Goal: Transaction & Acquisition: Book appointment/travel/reservation

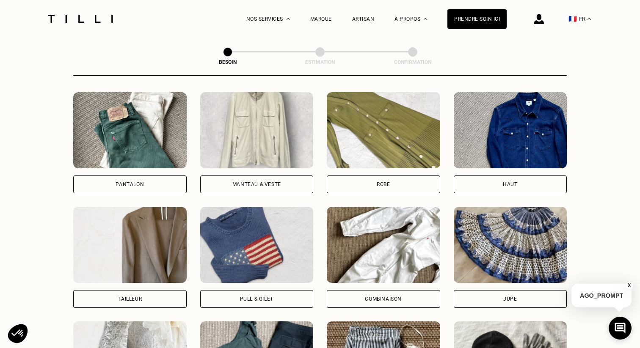
scroll to position [390, 0]
click at [399, 175] on div "Robe" at bounding box center [383, 184] width 113 height 18
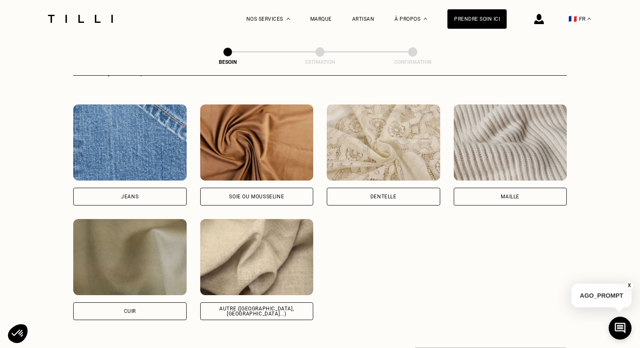
scroll to position [892, 0]
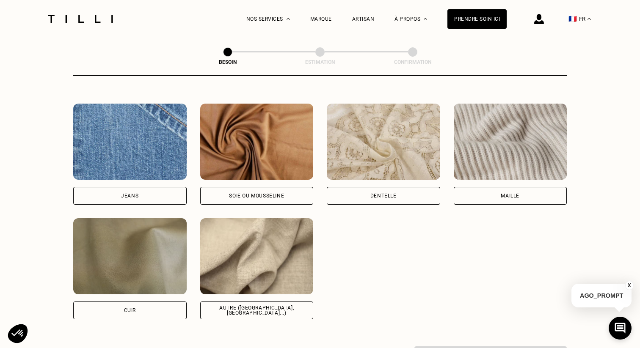
click at [276, 193] on div "Soie ou mousseline" at bounding box center [256, 195] width 55 height 5
select select "FR"
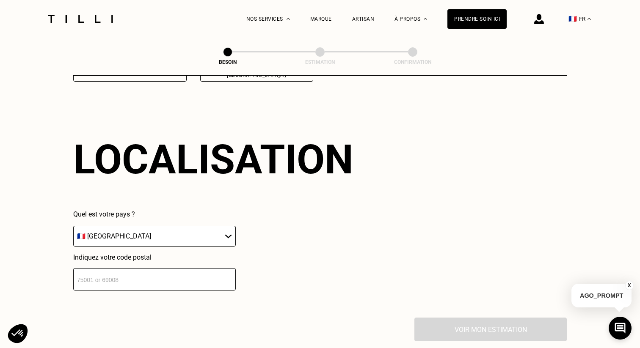
scroll to position [1135, 0]
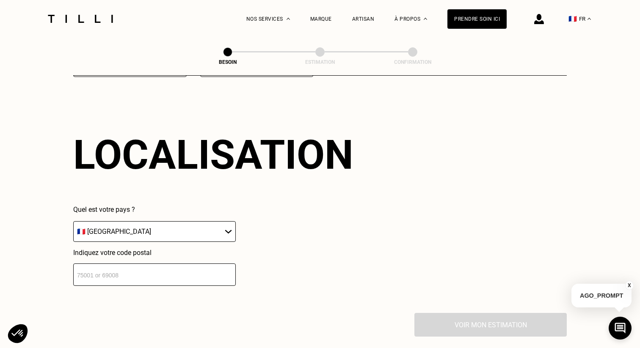
click at [165, 272] on input "number" at bounding box center [154, 275] width 162 height 22
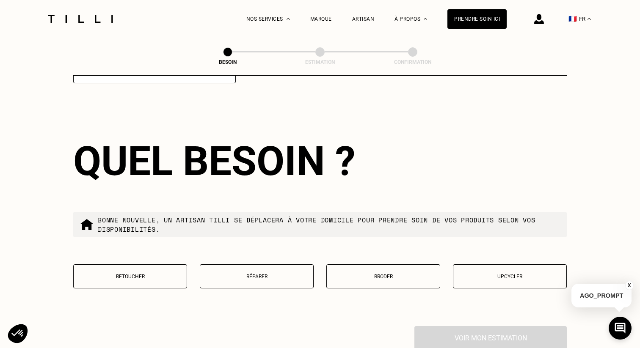
scroll to position [1344, 0]
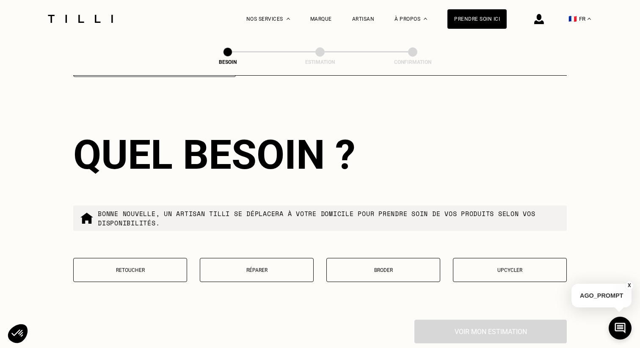
type input "92130"
click at [153, 258] on button "Retoucher" at bounding box center [130, 270] width 114 height 24
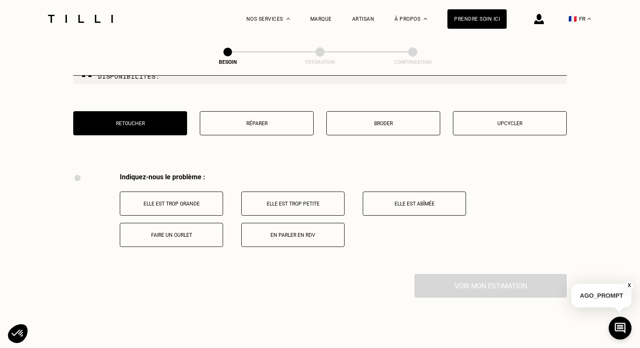
scroll to position [1490, 0]
click at [279, 122] on button "Réparer" at bounding box center [257, 124] width 114 height 24
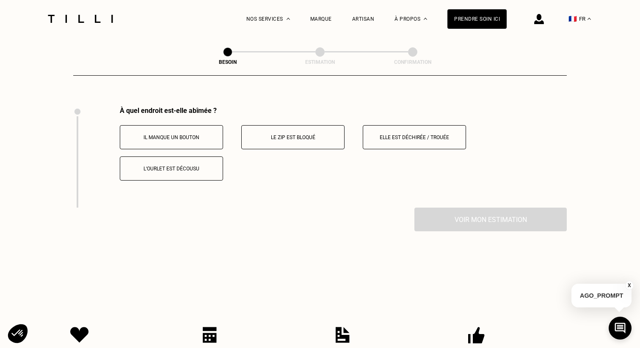
scroll to position [1560, 0]
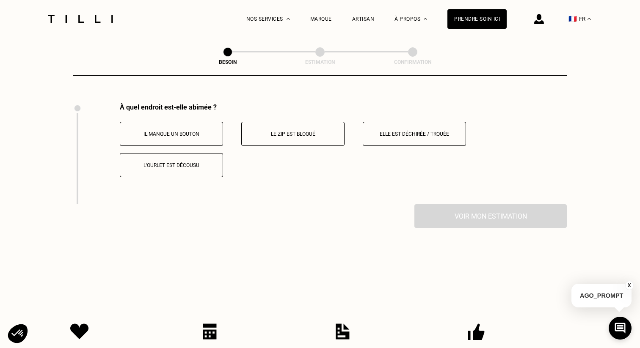
click at [197, 130] on button "Il manque un bouton" at bounding box center [171, 134] width 103 height 24
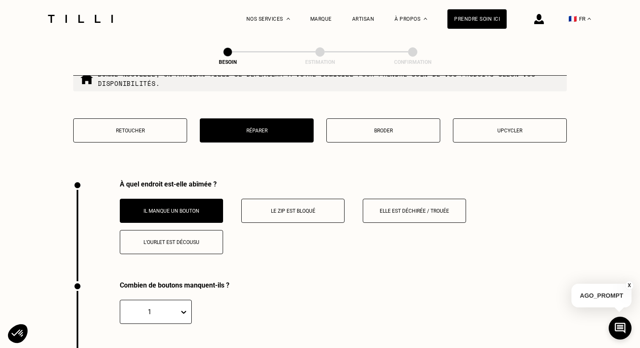
scroll to position [1483, 0]
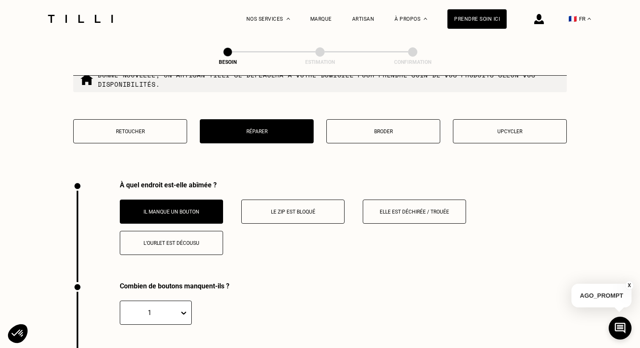
click at [362, 130] on button "Broder" at bounding box center [383, 131] width 114 height 24
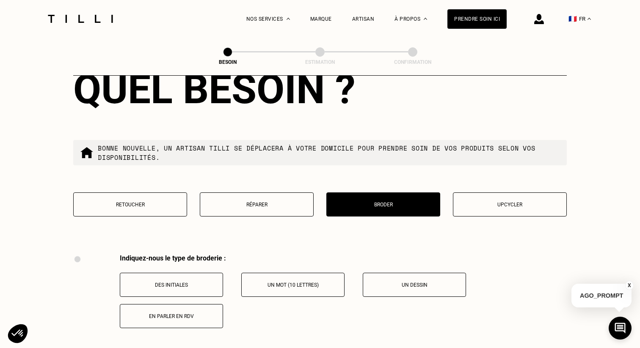
scroll to position [1410, 0]
click at [274, 199] on button "Réparer" at bounding box center [257, 204] width 114 height 24
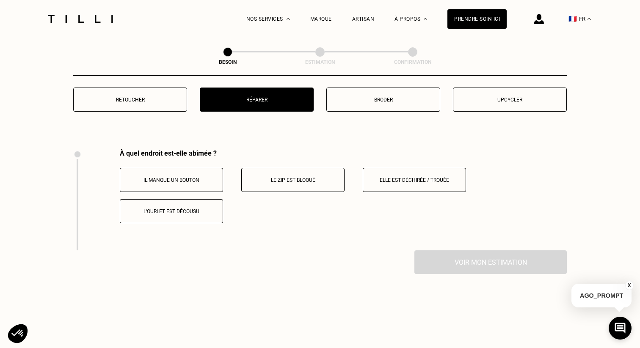
scroll to position [1502, 0]
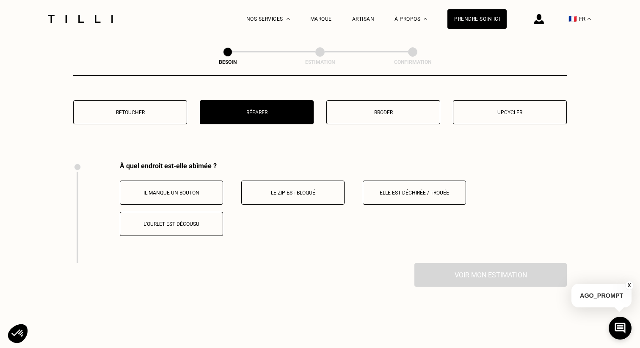
click at [153, 110] on p "Retoucher" at bounding box center [130, 113] width 105 height 6
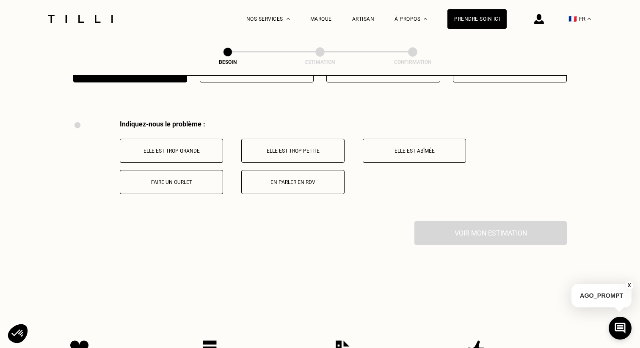
scroll to position [1560, 0]
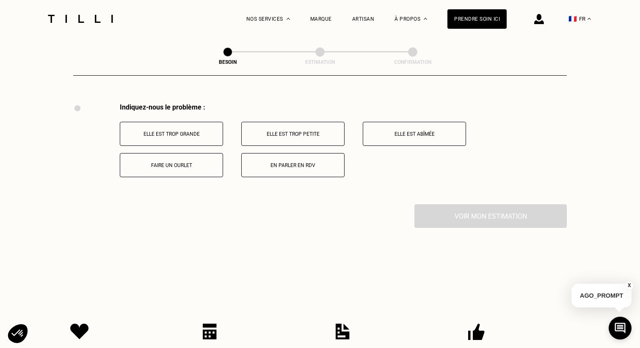
click at [272, 160] on button "En parler en RDV" at bounding box center [292, 165] width 103 height 24
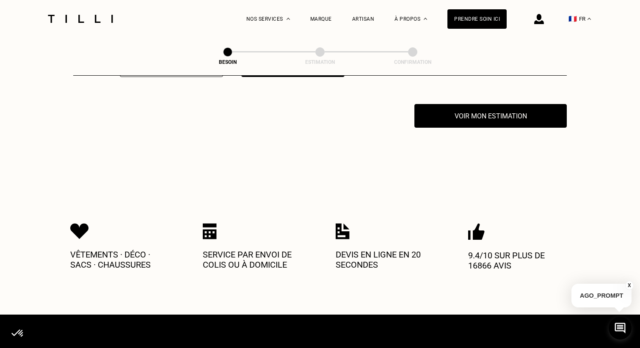
scroll to position [1661, 0]
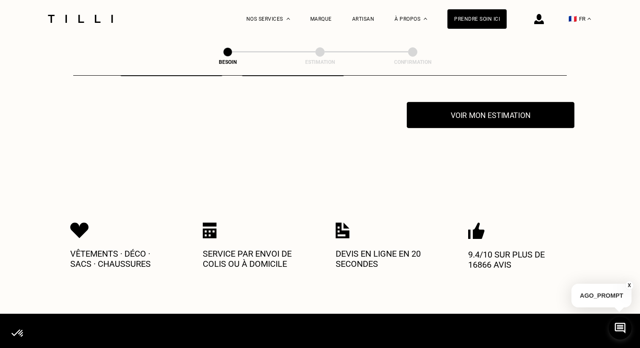
click at [461, 115] on button "Voir mon estimation" at bounding box center [491, 115] width 168 height 26
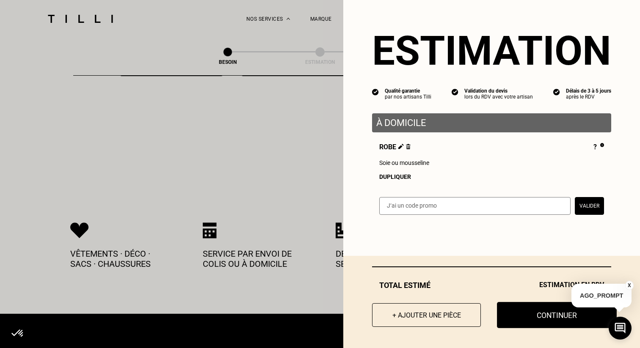
click at [547, 318] on button "Continuer" at bounding box center [557, 315] width 120 height 26
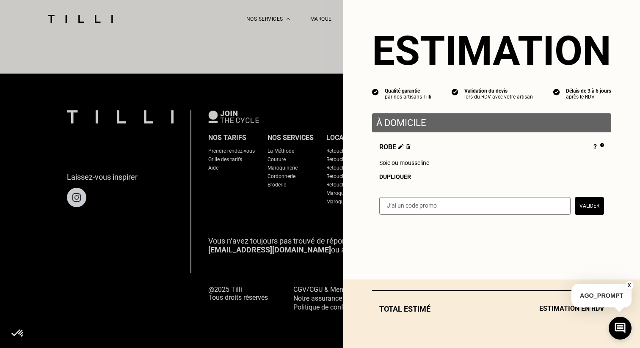
scroll to position [507, 0]
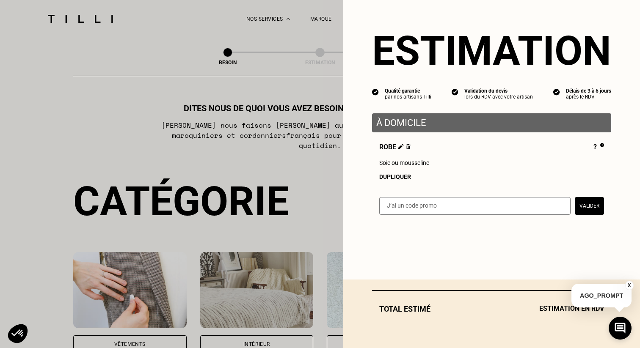
select select "FR"
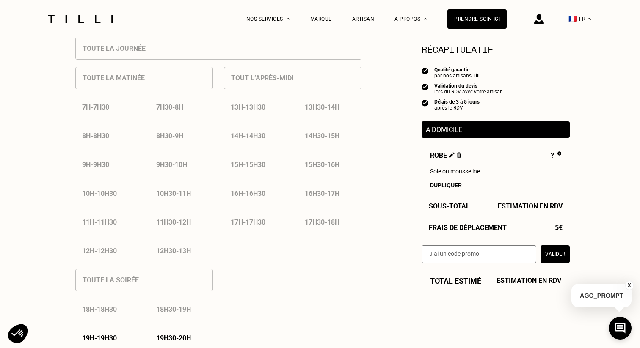
scroll to position [395, 0]
click at [262, 223] on div "17h - 17h30" at bounding box center [255, 222] width 63 height 22
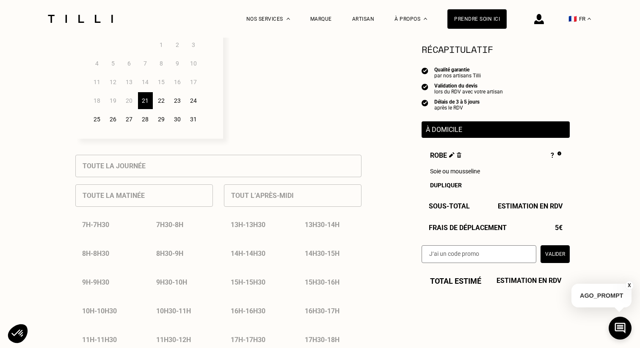
scroll to position [276, 0]
click at [163, 103] on div "22" at bounding box center [161, 101] width 15 height 17
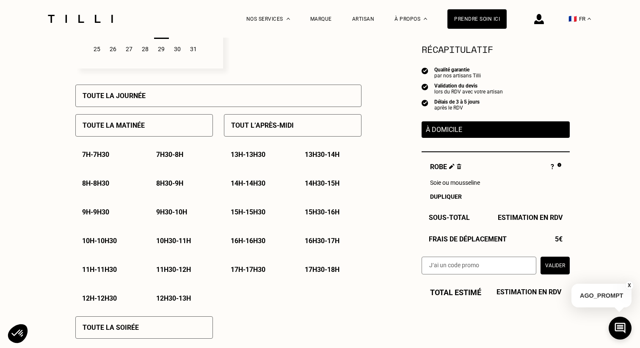
scroll to position [358, 0]
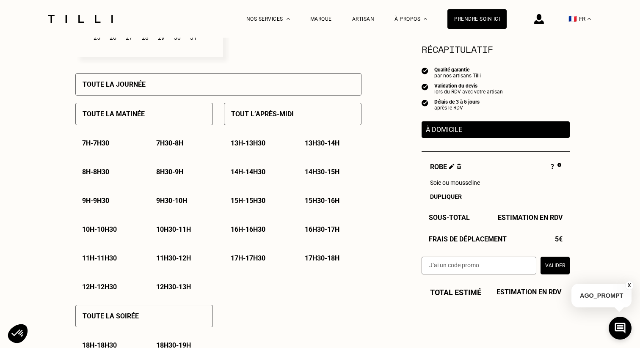
click at [169, 171] on p "8h30 - 9h" at bounding box center [169, 172] width 27 height 8
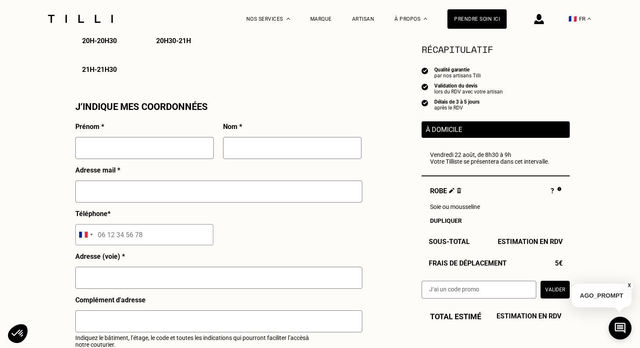
scroll to position [712, 0]
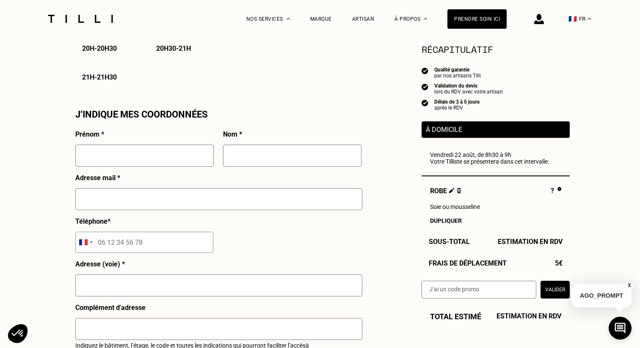
click at [149, 158] on input "text" at bounding box center [144, 156] width 138 height 22
type input "[PERSON_NAME]"
type input "Lion"
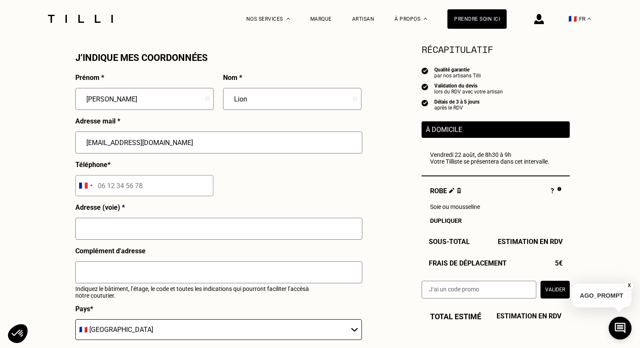
scroll to position [773, 0]
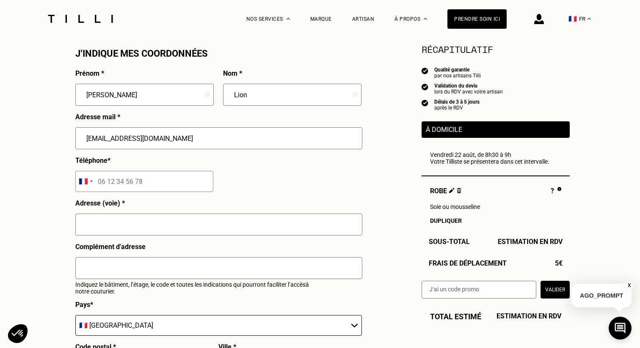
type input "[EMAIL_ADDRESS][DOMAIN_NAME]"
click at [145, 186] on input "tel" at bounding box center [144, 181] width 138 height 21
click at [163, 184] on input "tel" at bounding box center [144, 181] width 138 height 21
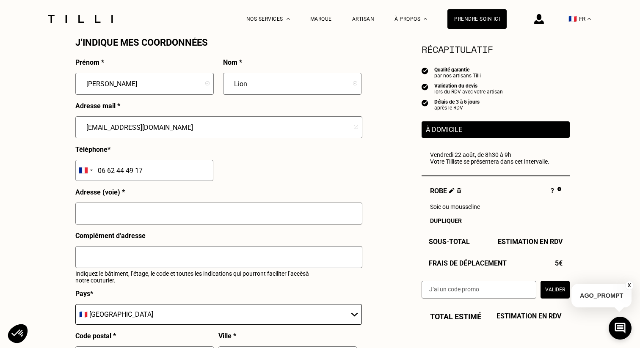
type input "06 62 44 49 17"
click at [162, 207] on input "text" at bounding box center [218, 214] width 287 height 22
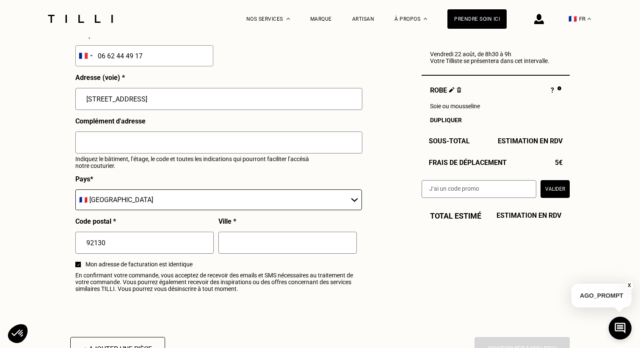
scroll to position [901, 0]
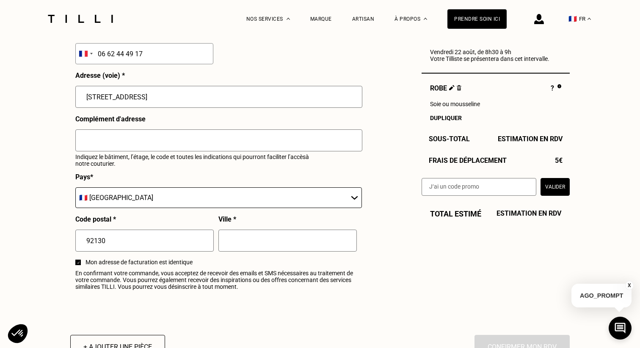
type input "[STREET_ADDRESS]"
click at [293, 240] on input "text" at bounding box center [287, 241] width 138 height 22
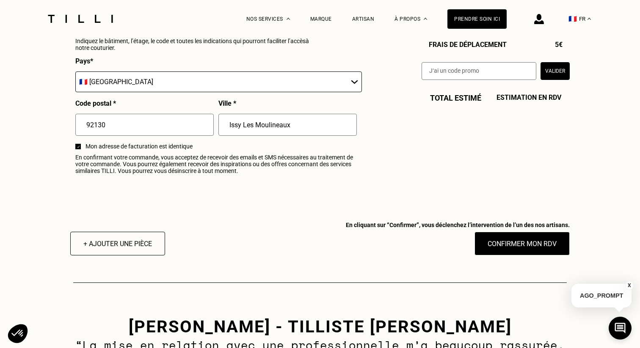
scroll to position [1038, 0]
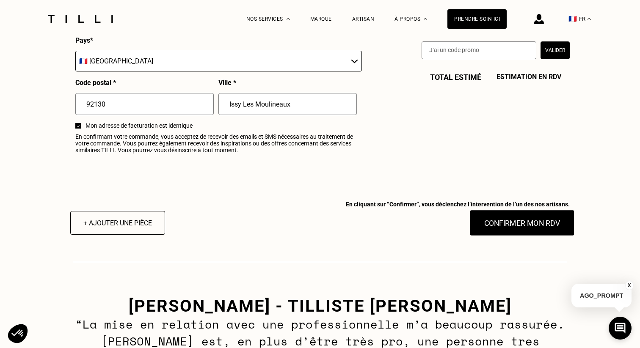
type input "Issy Les Moulineaux"
click at [525, 229] on button "Confirmer mon RDV" at bounding box center [522, 223] width 105 height 26
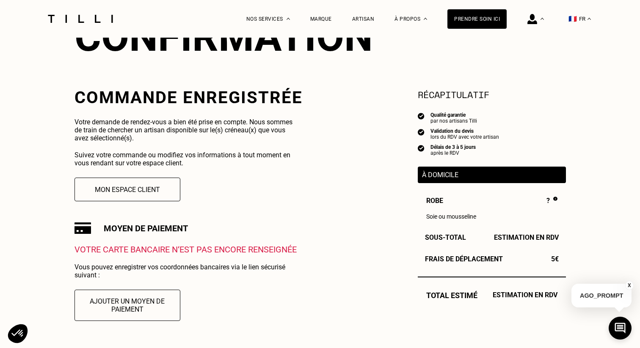
scroll to position [116, 0]
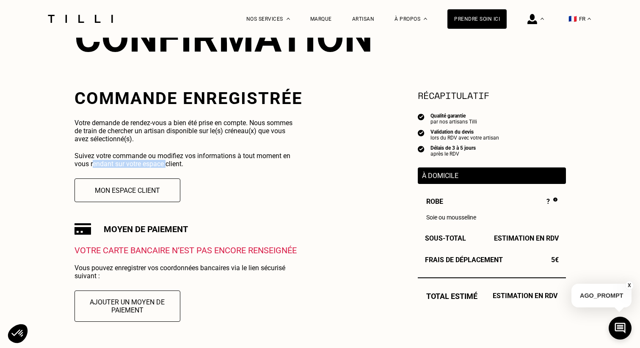
drag, startPoint x: 94, startPoint y: 165, endPoint x: 166, endPoint y: 165, distance: 72.3
click at [167, 165] on p "Suivez votre commande ou modifiez vos informations à tout moment en vous rendan…" at bounding box center [187, 160] width 226 height 16
click at [235, 160] on p "Suivez votre commande ou modifiez vos informations à tout moment en vous rendan…" at bounding box center [187, 160] width 226 height 16
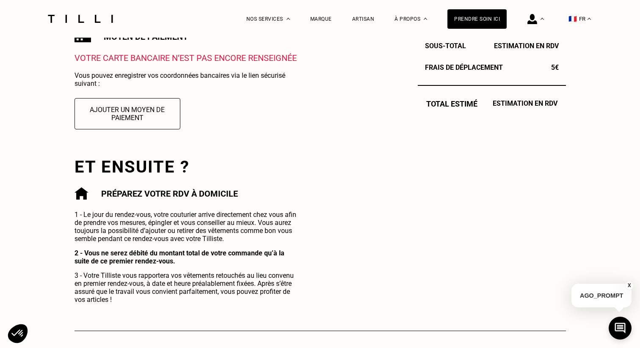
scroll to position [329, 0]
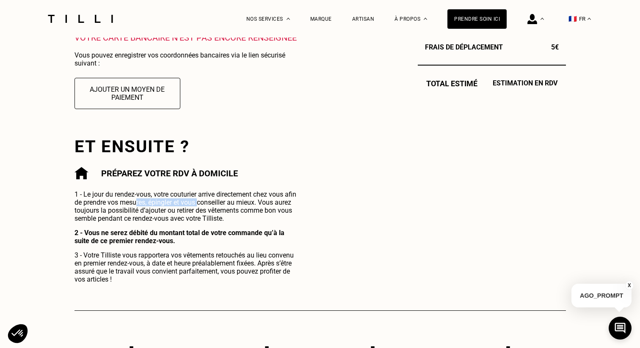
drag, startPoint x: 137, startPoint y: 203, endPoint x: 198, endPoint y: 203, distance: 61.8
click at [198, 203] on p "1 - Le jour du rendez-vous, votre couturier arrive directement chez vous afin d…" at bounding box center [187, 206] width 226 height 32
click at [234, 197] on p "1 - Le jour du rendez-vous, votre couturier arrive directement chez vous afin d…" at bounding box center [187, 206] width 226 height 32
drag, startPoint x: 86, startPoint y: 265, endPoint x: 124, endPoint y: 265, distance: 38.5
click at [124, 265] on p "3 - Votre Tilliste vous rapportera vos vêtements retouchés au lieu convenu en p…" at bounding box center [187, 267] width 226 height 32
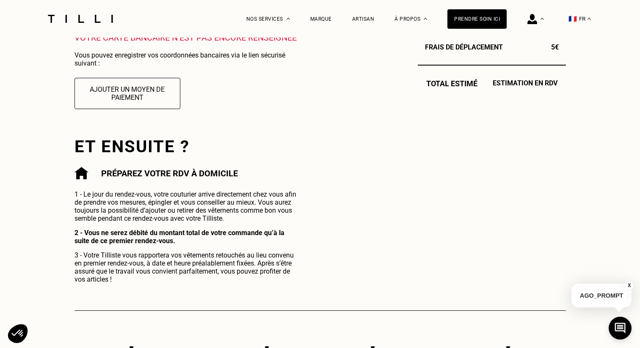
click at [175, 265] on p "3 - Votre Tilliste vous rapportera vos vêtements retouchés au lieu convenu en p…" at bounding box center [187, 267] width 226 height 32
drag, startPoint x: 78, startPoint y: 265, endPoint x: 153, endPoint y: 266, distance: 74.5
click at [153, 266] on p "3 - Votre Tilliste vous rapportera vos vêtements retouchés au lieu convenu en p…" at bounding box center [187, 267] width 226 height 32
click at [225, 261] on p "3 - Votre Tilliste vous rapportera vos vêtements retouchés au lieu convenu en p…" at bounding box center [187, 267] width 226 height 32
drag, startPoint x: 105, startPoint y: 268, endPoint x: 216, endPoint y: 268, distance: 111.3
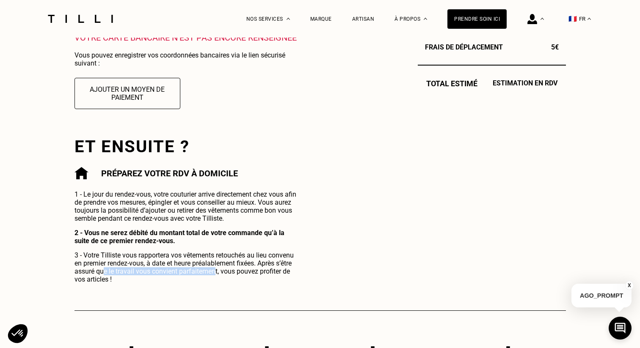
click at [216, 268] on p "3 - Votre Tilliste vous rapportera vos vêtements retouchés au lieu convenu en p…" at bounding box center [187, 267] width 226 height 32
click at [310, 258] on div "Commande enregistrée Votre demande de rendez-vous a bien été prise en compte. N…" at bounding box center [319, 80] width 491 height 408
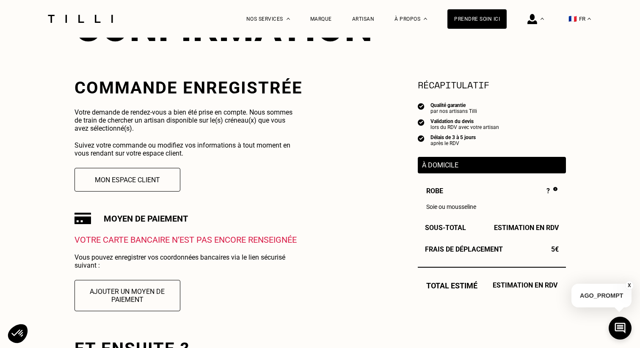
scroll to position [127, 0]
